Goal: Information Seeking & Learning: Learn about a topic

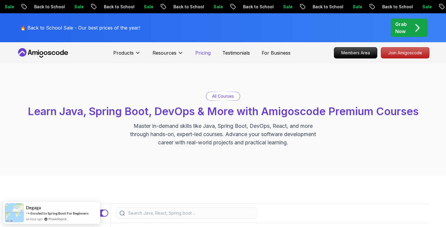
click at [206, 52] on p "Pricing" at bounding box center [202, 52] width 15 height 7
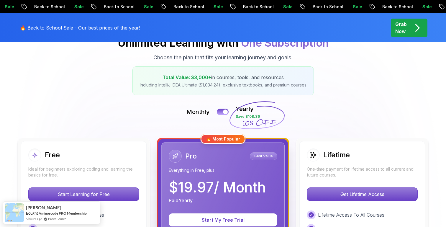
scroll to position [83, 0]
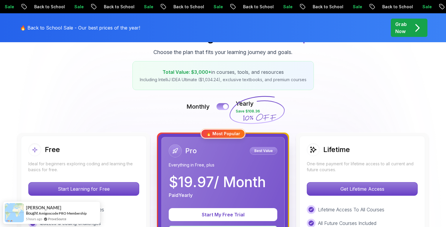
click at [221, 104] on button at bounding box center [222, 106] width 12 height 7
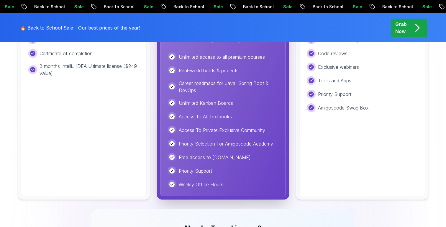
scroll to position [295, 0]
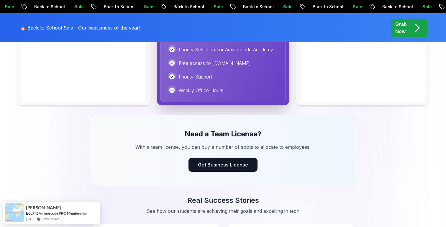
scroll to position [0, 0]
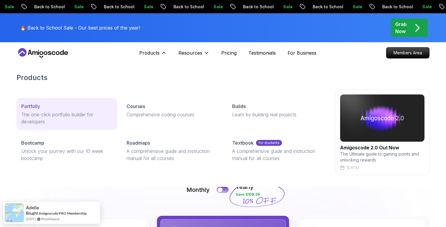
click at [94, 106] on div "Portfolly" at bounding box center [66, 106] width 91 height 7
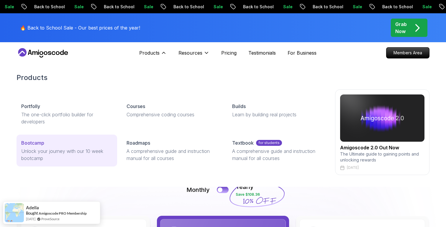
click at [106, 155] on p "Unlock your journey with our 10 week bootcamp" at bounding box center [66, 154] width 91 height 14
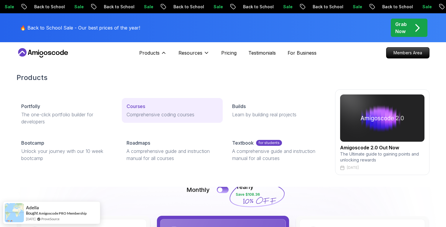
click at [160, 103] on div "Courses" at bounding box center [172, 106] width 91 height 7
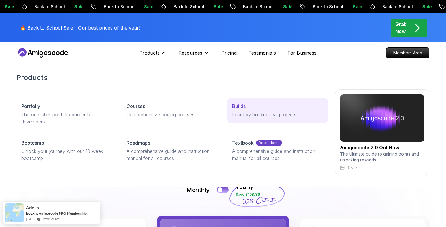
click at [251, 108] on div "Builds" at bounding box center [277, 106] width 91 height 7
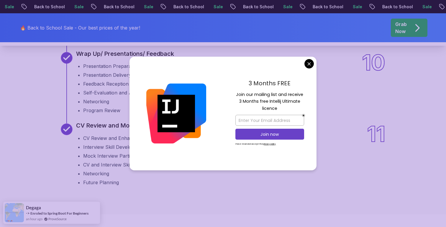
scroll to position [986, 0]
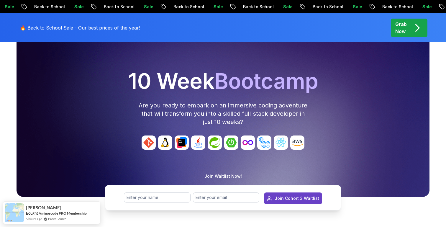
scroll to position [63, 0]
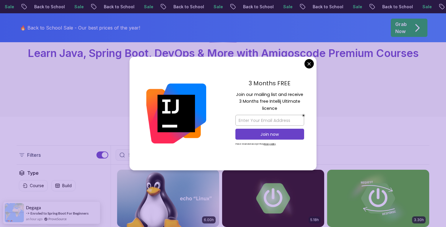
scroll to position [51, 0]
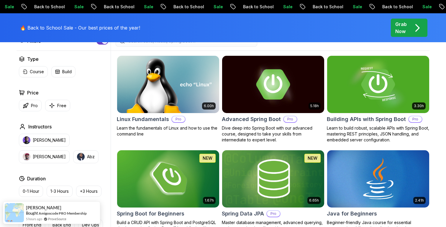
scroll to position [172, 0]
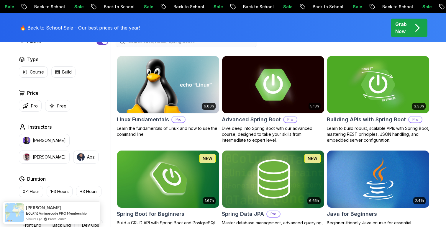
click at [247, 95] on img at bounding box center [272, 85] width 107 height 60
click at [336, 84] on img at bounding box center [377, 85] width 107 height 60
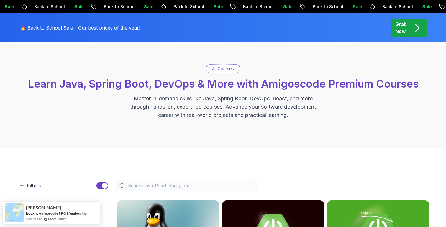
scroll to position [0, 0]
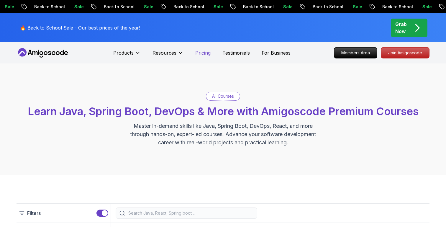
click at [207, 53] on p "Pricing" at bounding box center [202, 52] width 15 height 7
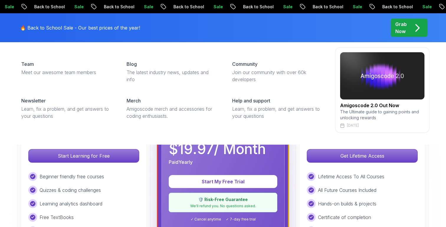
scroll to position [133, 0]
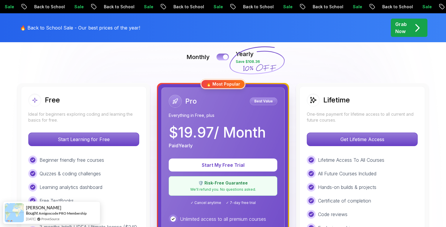
click at [218, 59] on button at bounding box center [222, 56] width 12 height 7
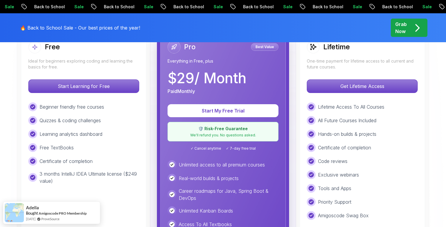
scroll to position [0, 0]
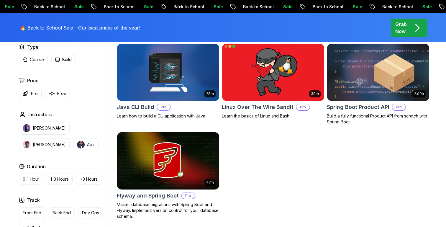
scroll to position [185, 0]
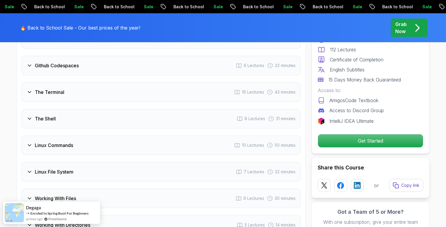
click at [134, 85] on div "The Terminal 16 Lectures 43 minutes" at bounding box center [161, 91] width 279 height 19
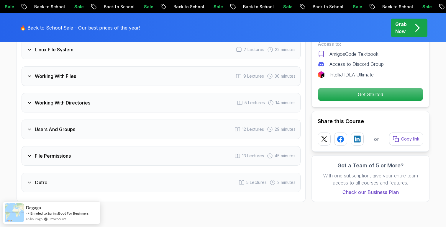
click at [134, 68] on div "Working With Files 9 Lectures 30 minutes" at bounding box center [161, 75] width 279 height 19
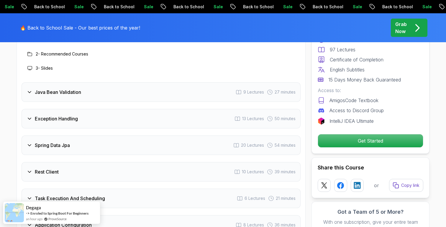
scroll to position [899, 0]
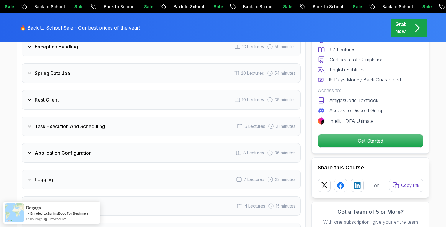
click at [86, 63] on div "Spring Data Jpa 20 Lectures 54 minutes" at bounding box center [161, 72] width 279 height 19
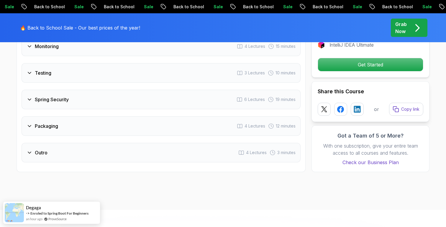
scroll to position [1339, 0]
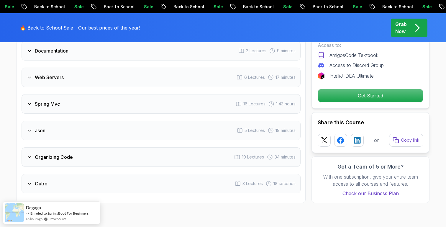
click at [146, 94] on div "Spring Mvc 16 Lectures 1.43 hours" at bounding box center [161, 103] width 279 height 19
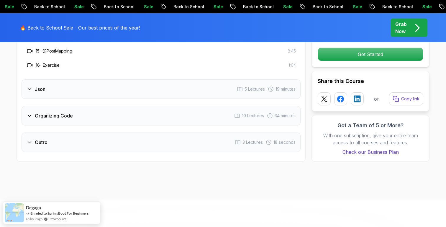
scroll to position [1428, 0]
